Goal: Task Accomplishment & Management: Use online tool/utility

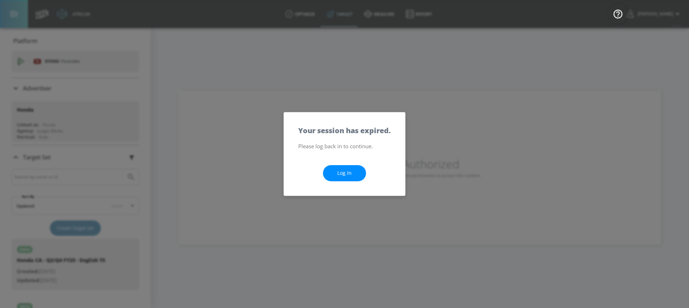
scroll to position [100, 0]
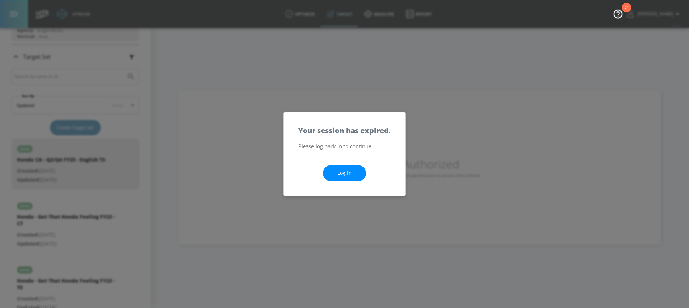
click at [341, 173] on link "Log In" at bounding box center [344, 173] width 43 height 16
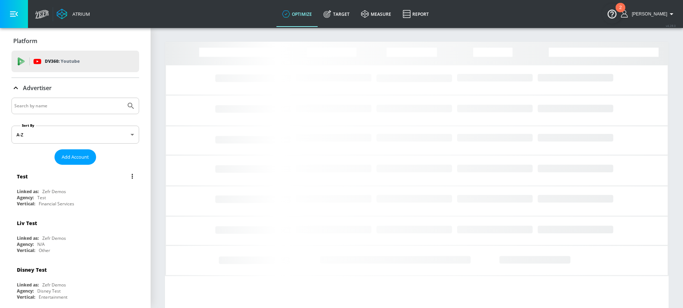
click at [93, 182] on div "Test" at bounding box center [77, 175] width 120 height 17
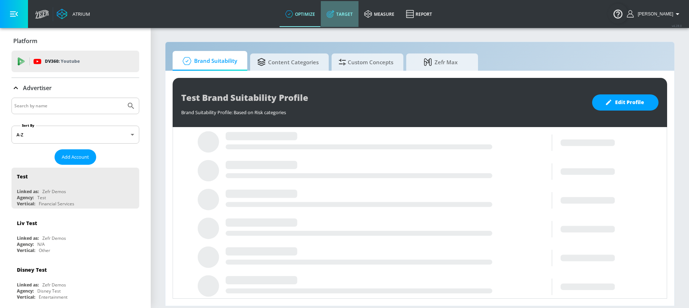
click at [355, 12] on link "Target" at bounding box center [340, 14] width 38 height 26
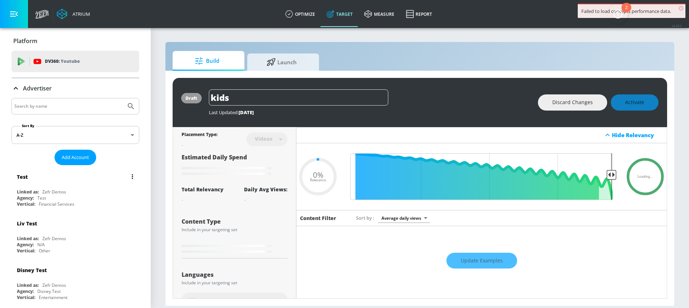
click at [62, 192] on div "Zefr Demos" at bounding box center [54, 192] width 24 height 6
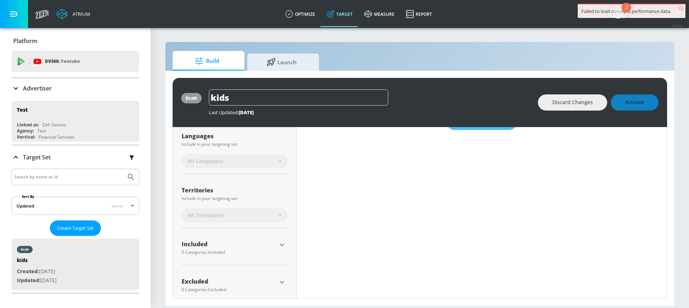
scroll to position [148, 0]
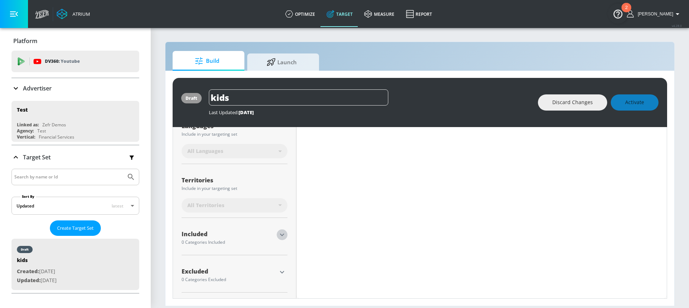
click at [279, 235] on icon "button" at bounding box center [282, 234] width 9 height 9
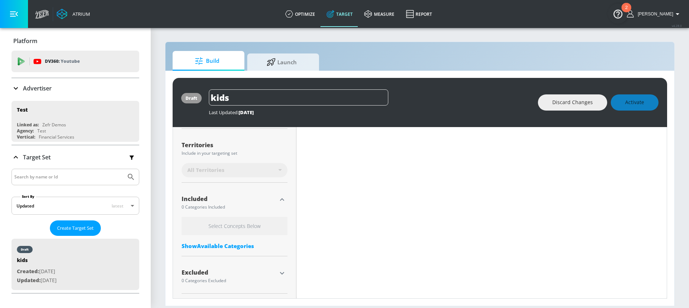
scroll to position [185, 0]
click at [223, 242] on div "Show Available Categories" at bounding box center [234, 244] width 106 height 7
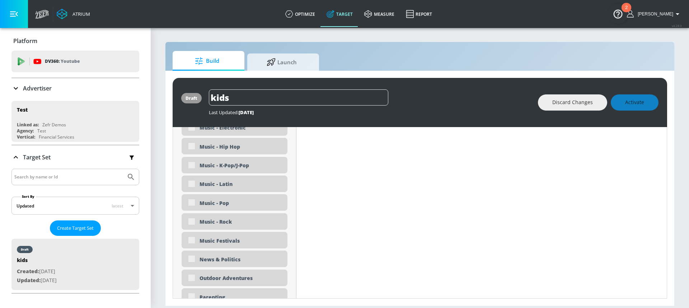
scroll to position [1580, 0]
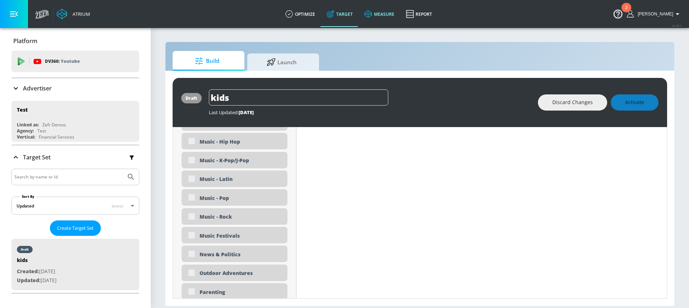
type input "0.89"
